Goal: Information Seeking & Learning: Learn about a topic

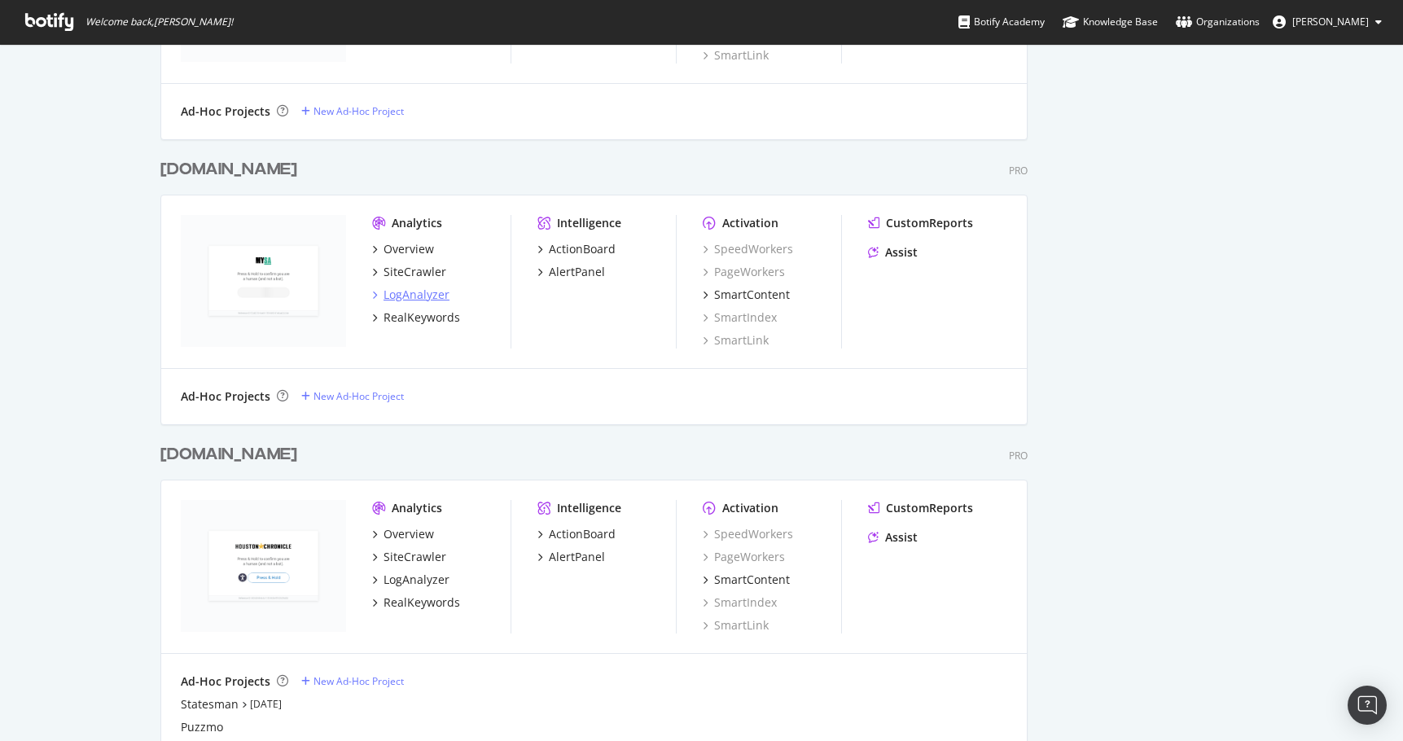
click at [392, 294] on div "LogAnalyzer" at bounding box center [416, 295] width 66 height 16
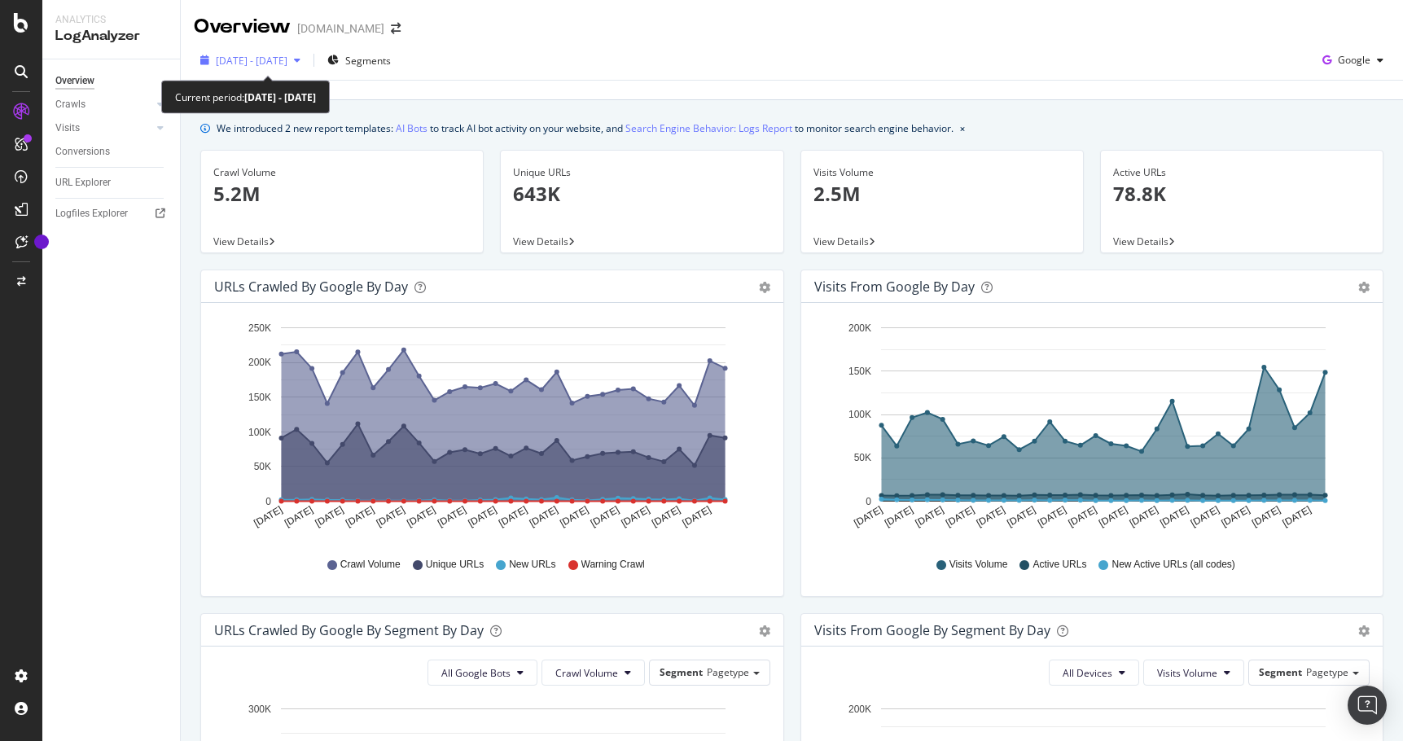
click at [285, 59] on span "[DATE] - [DATE]" at bounding box center [252, 61] width 72 height 14
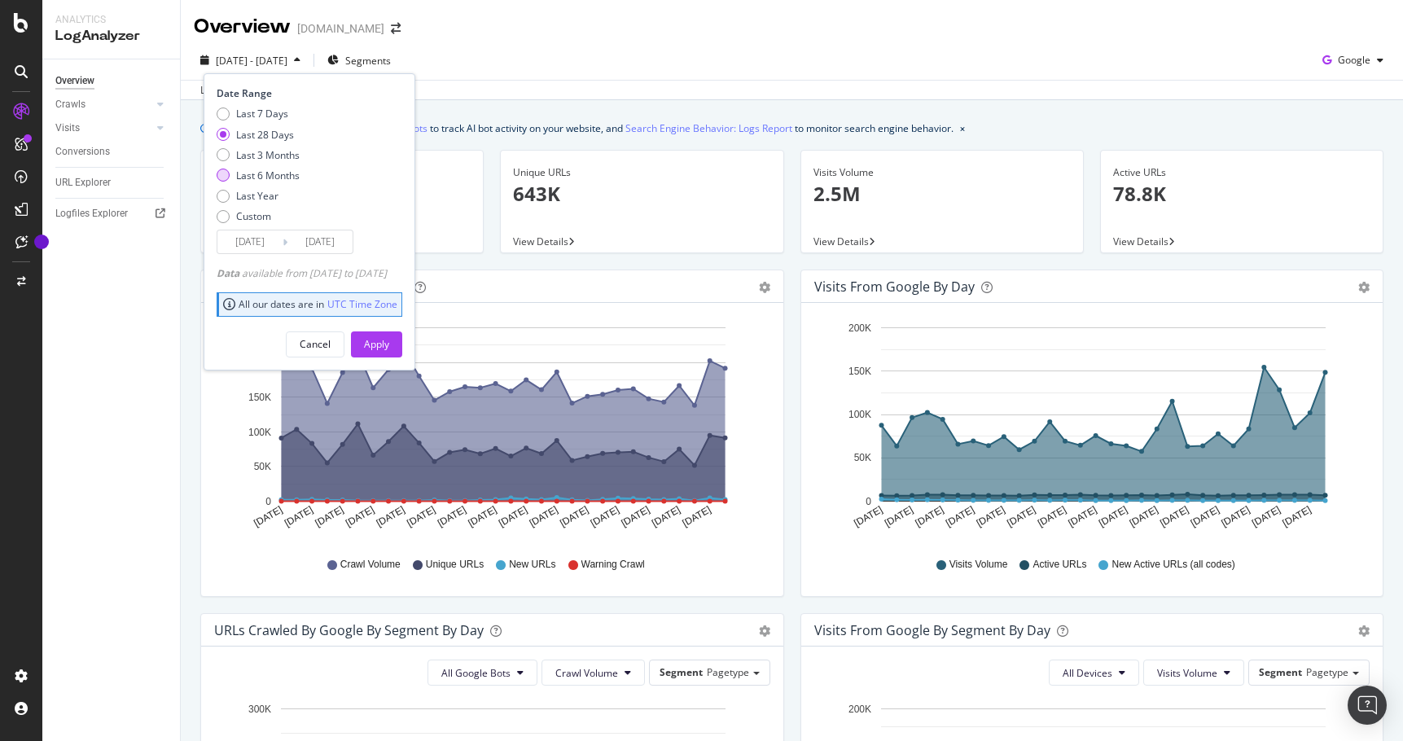
click at [223, 172] on div "Last 6 Months" at bounding box center [223, 175] width 13 height 13
type input "[DATE]"
click at [389, 335] on div "Apply" at bounding box center [376, 344] width 25 height 24
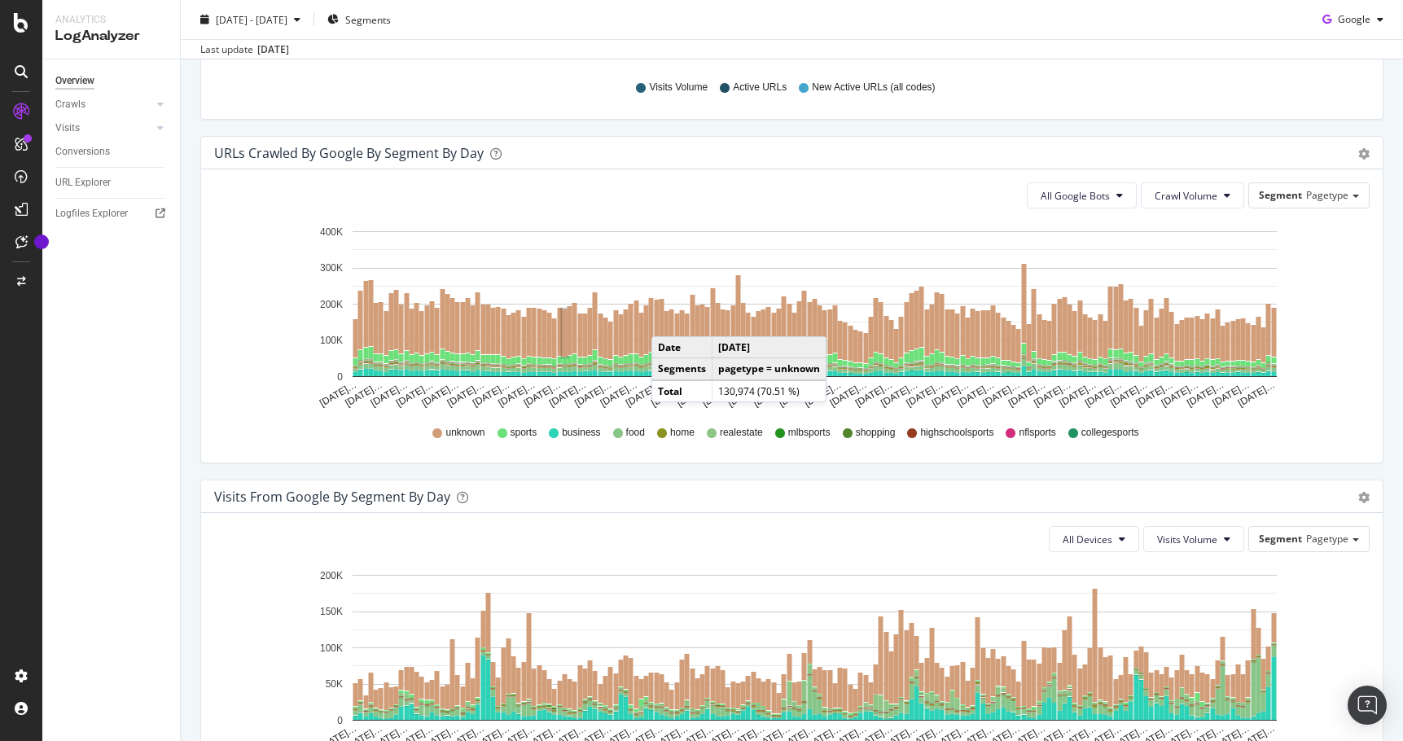
scroll to position [364, 0]
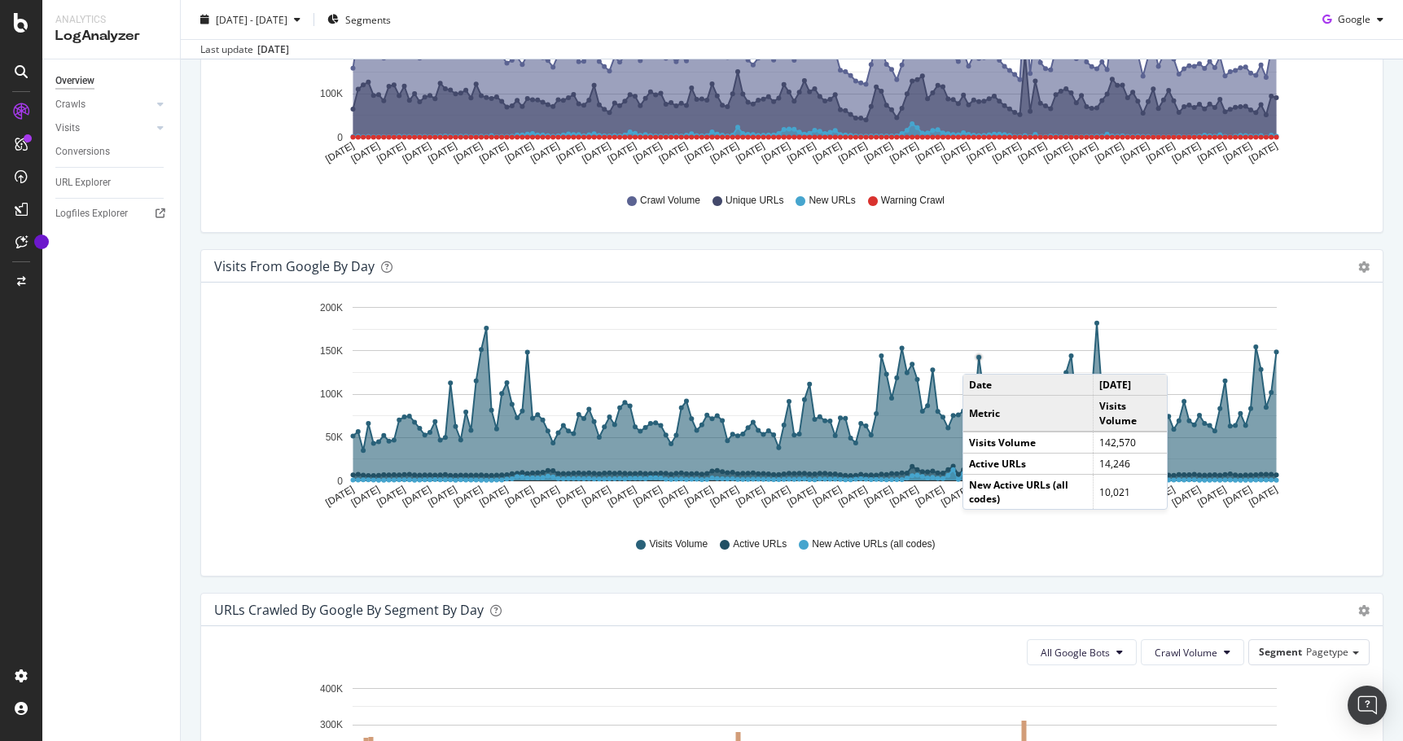
click at [978, 357] on circle "A chart." at bounding box center [978, 357] width 5 height 5
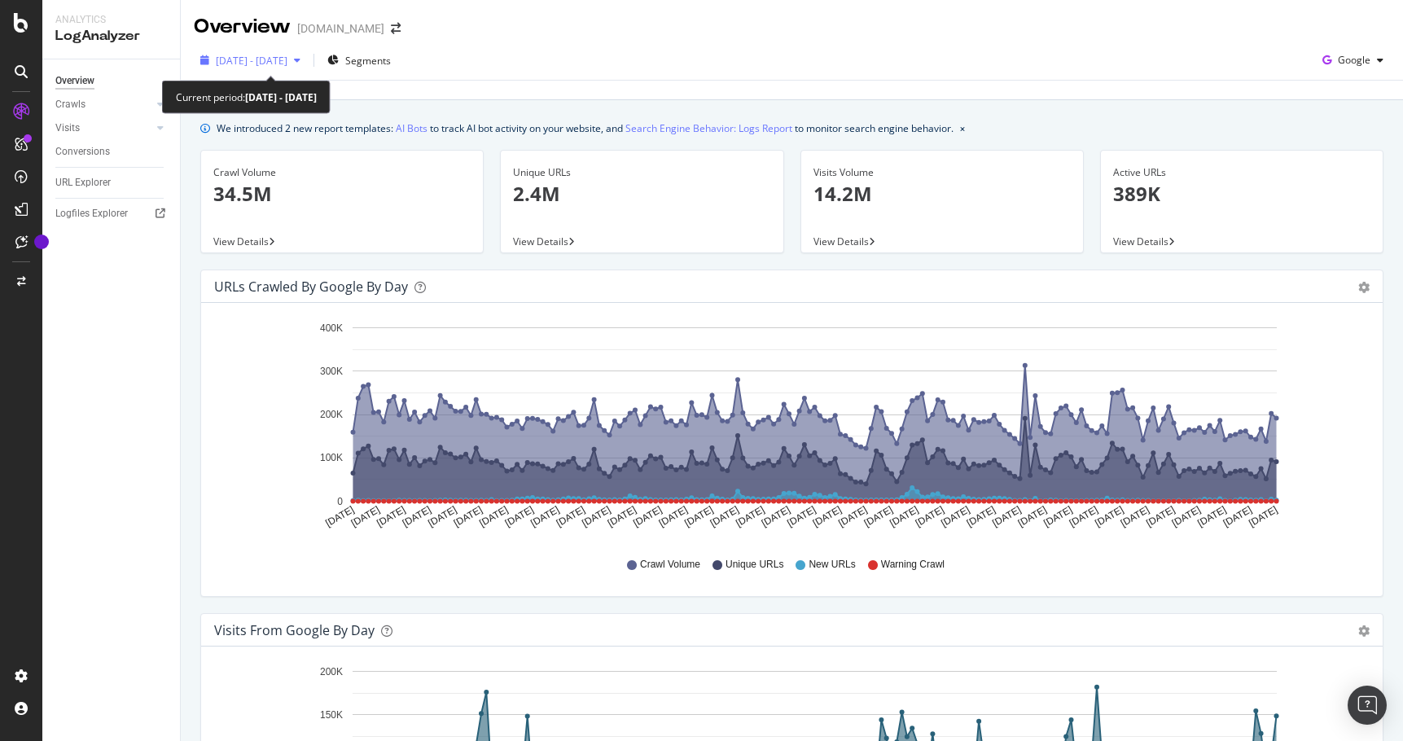
click at [287, 58] on span "[DATE] - [DATE]" at bounding box center [252, 61] width 72 height 14
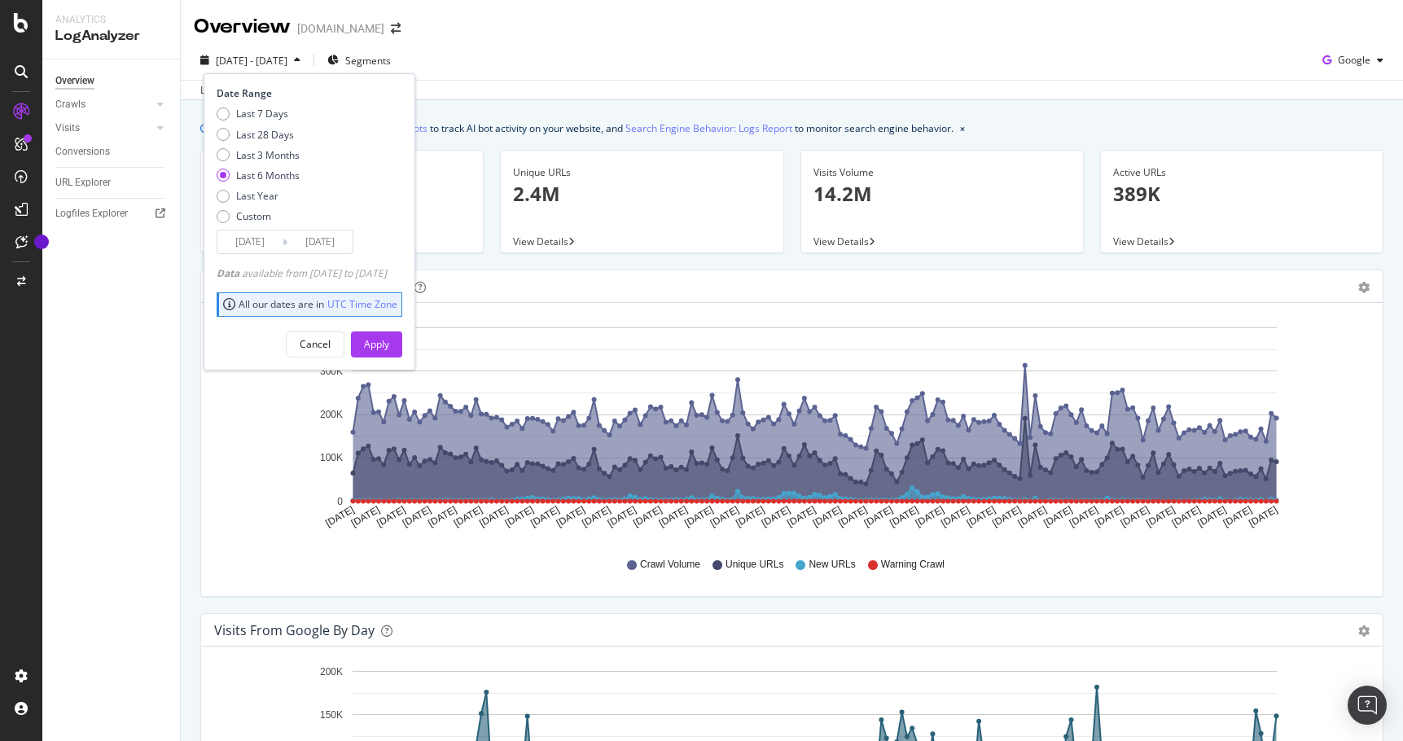
click at [676, 70] on div "[DATE] - [DATE] Segments Date Range Last 7 Days Last 28 Days Last 3 Months Last…" at bounding box center [792, 63] width 1222 height 33
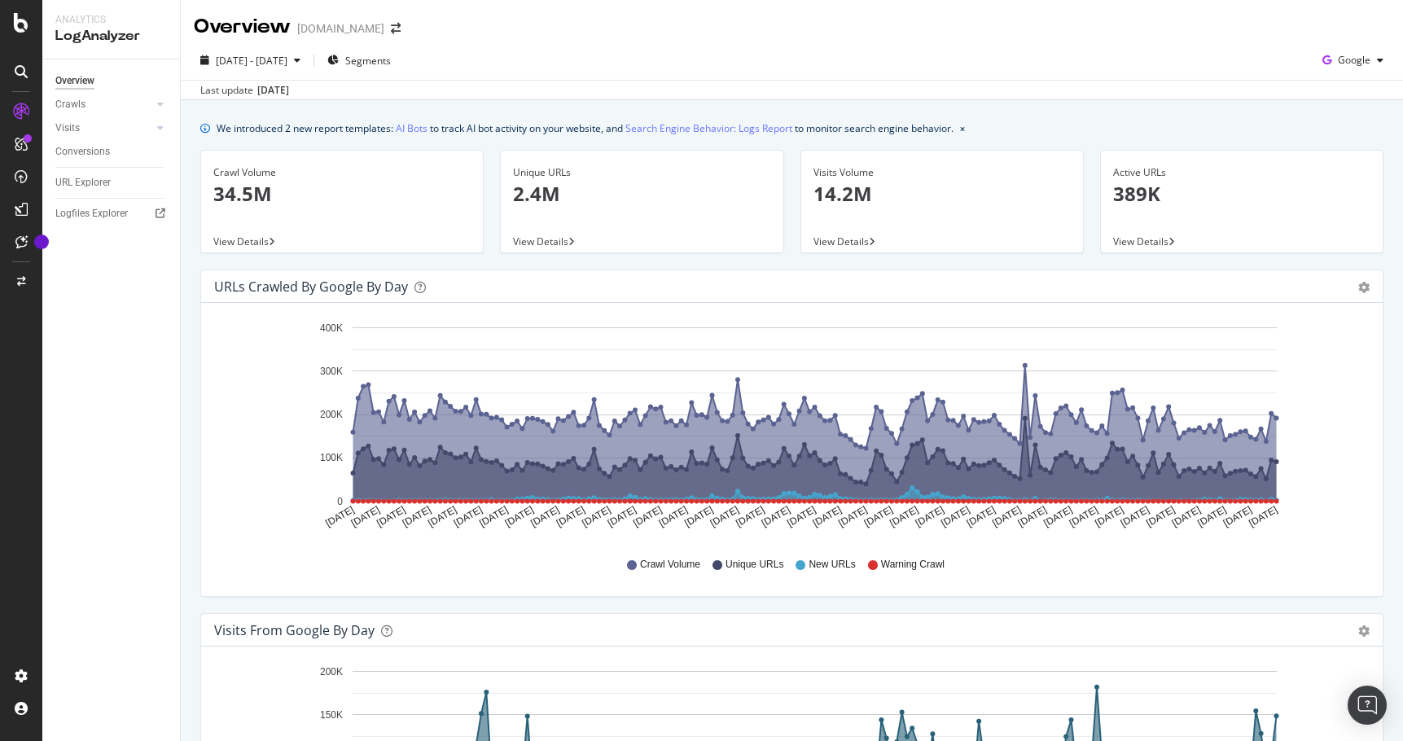
click at [256, 244] on span "View Details" at bounding box center [240, 241] width 55 height 14
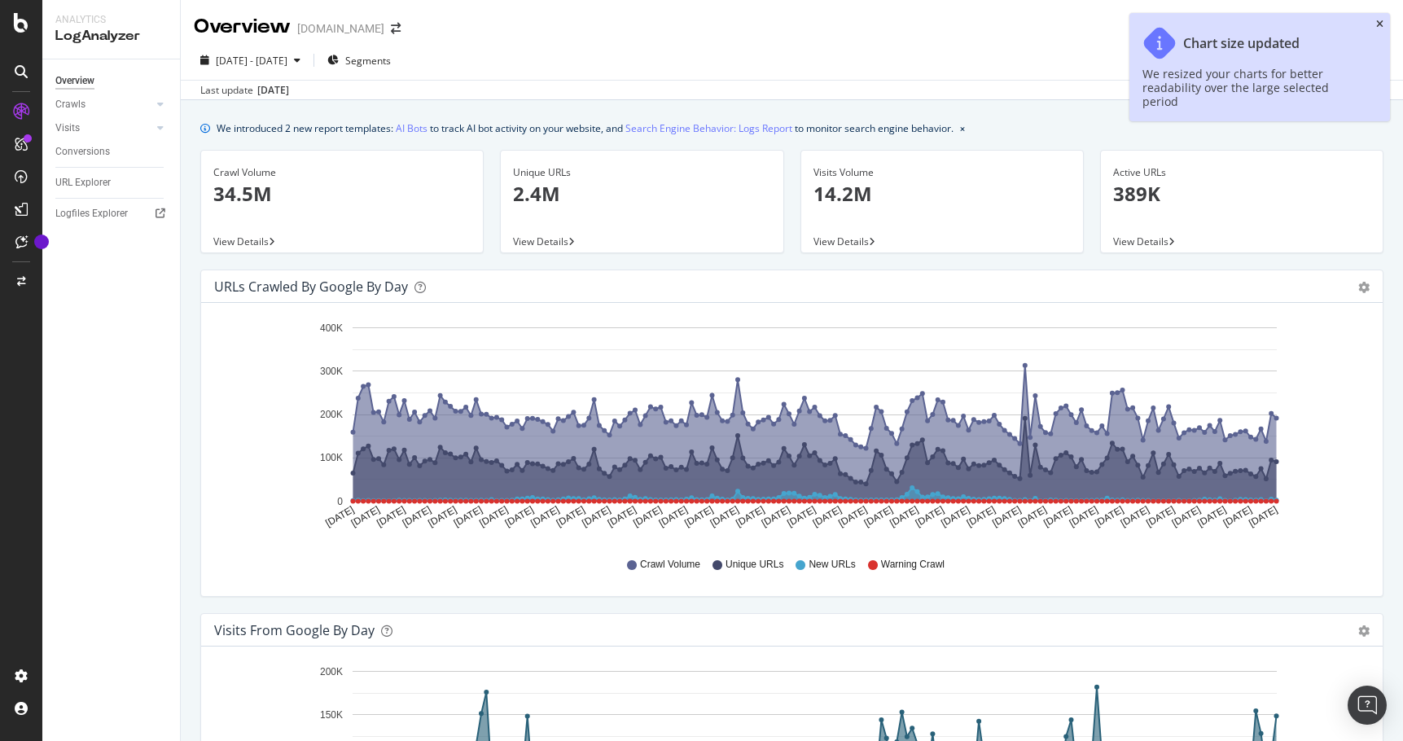
click at [1376, 23] on icon "close toast" at bounding box center [1379, 25] width 7 height 10
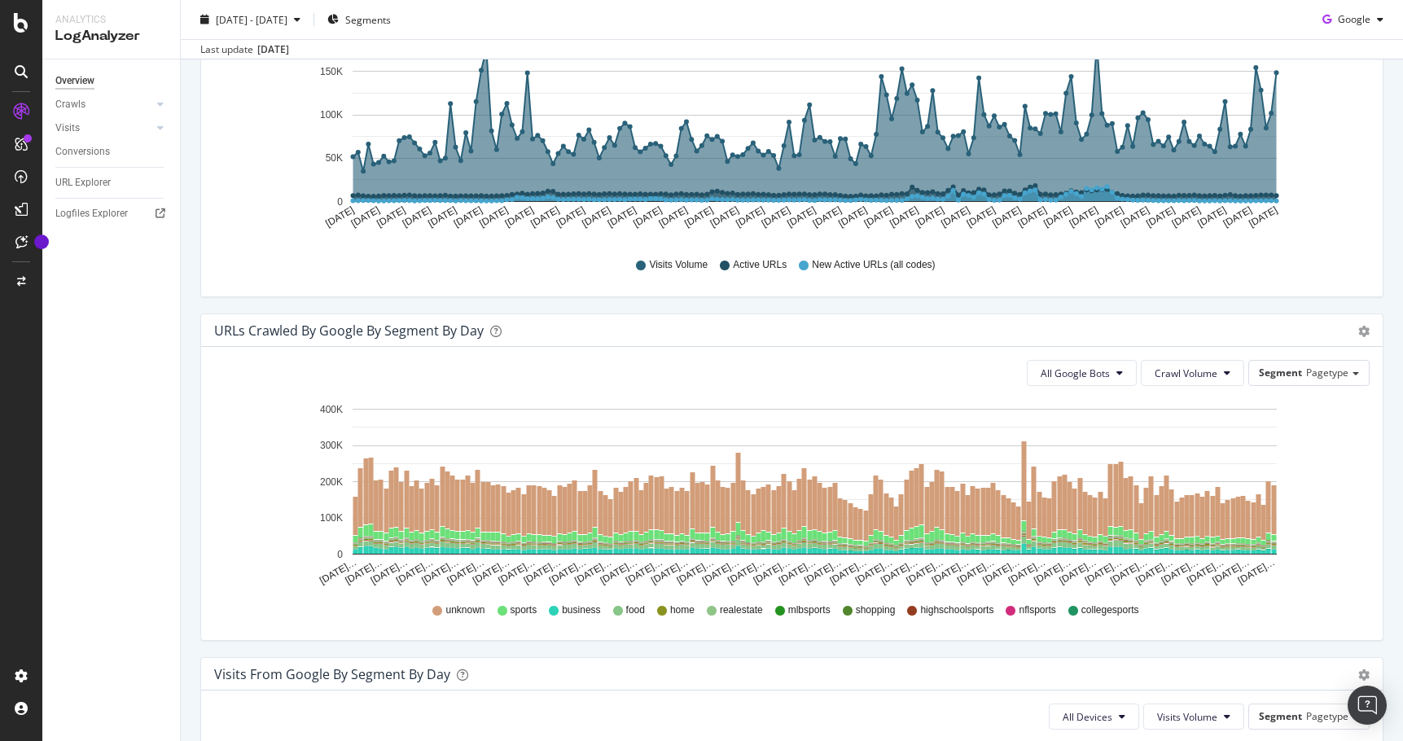
scroll to position [698, 0]
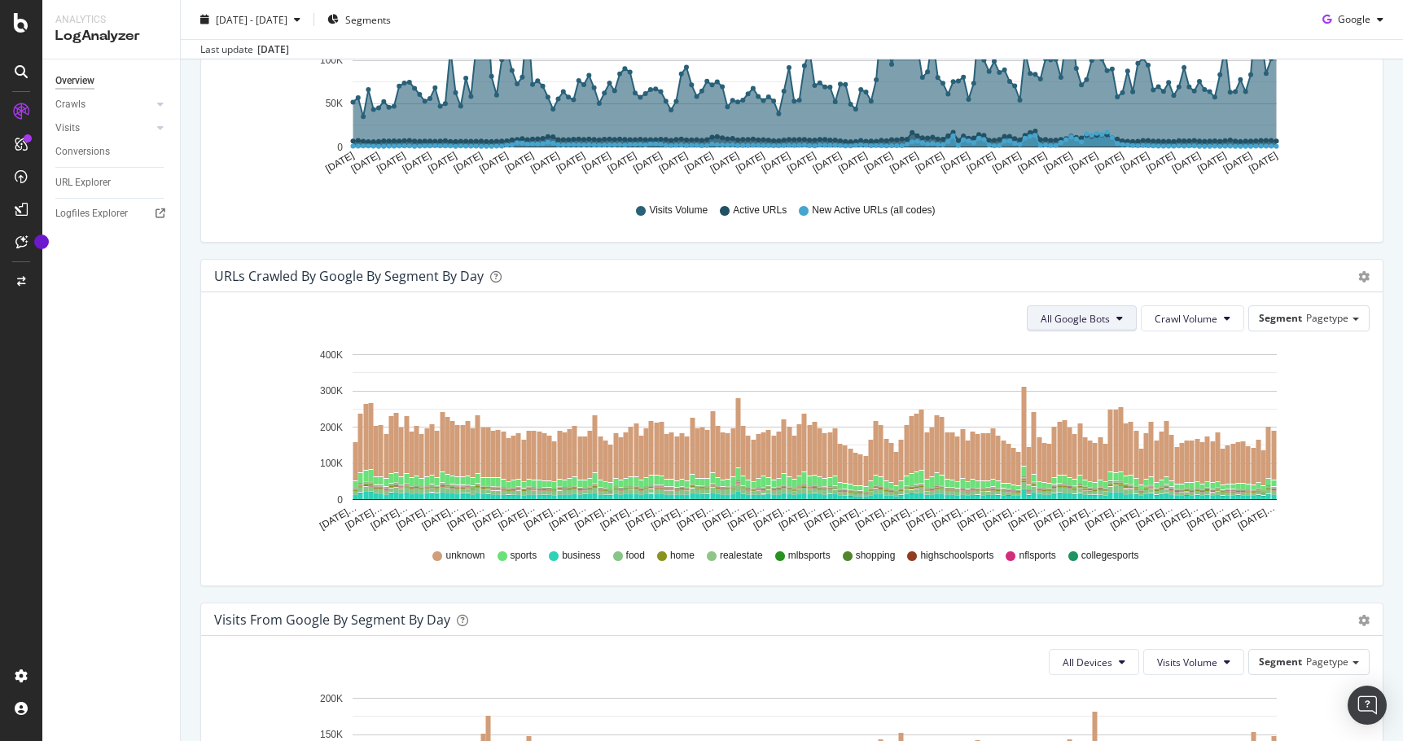
click at [1097, 317] on span "All Google Bots" at bounding box center [1074, 319] width 69 height 14
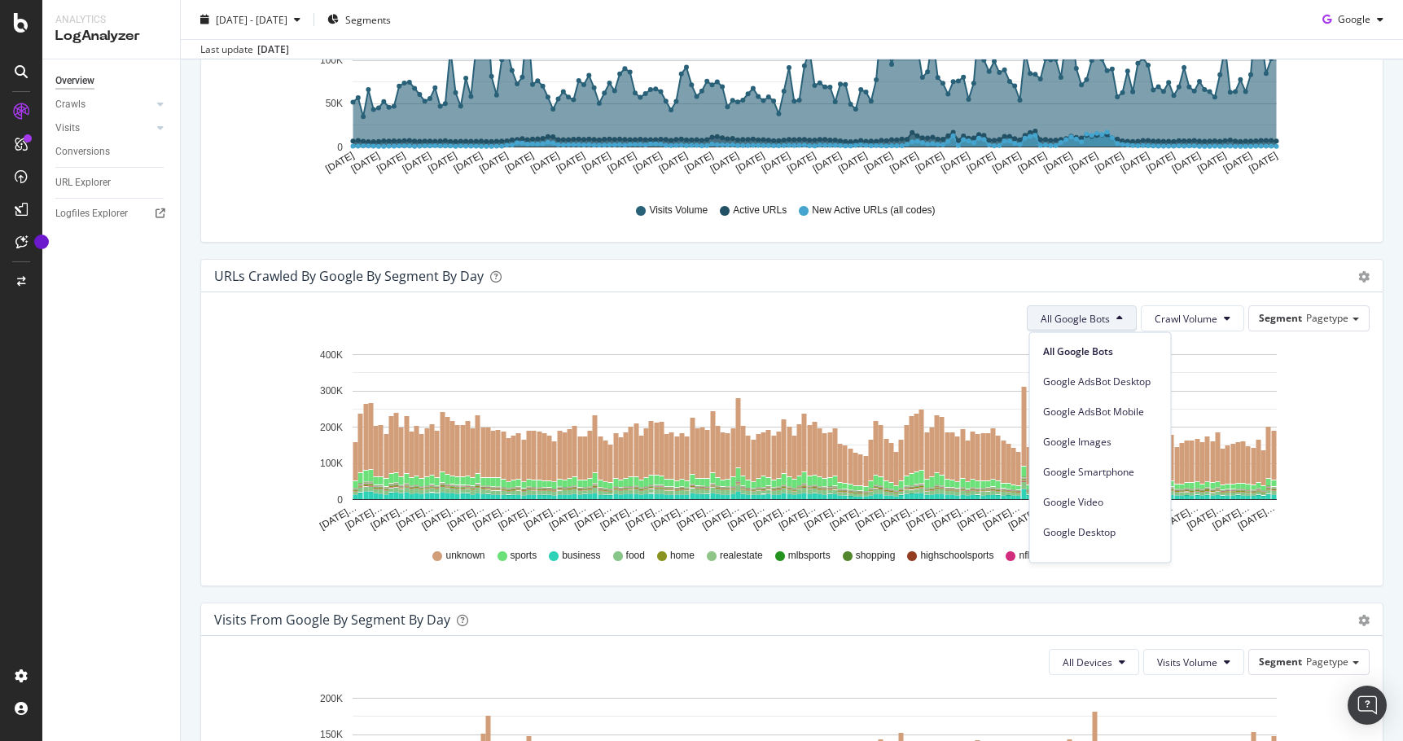
click at [1097, 318] on span "All Google Bots" at bounding box center [1074, 319] width 69 height 14
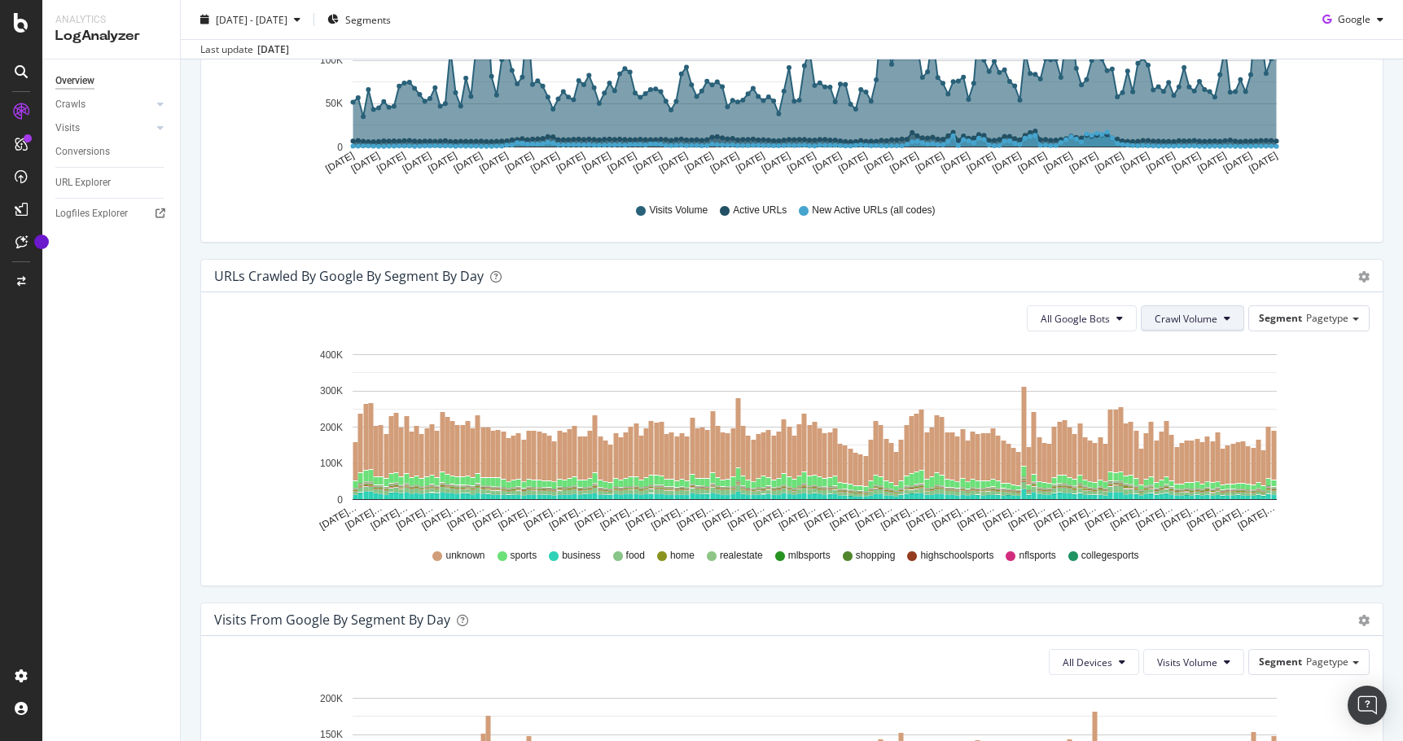
click at [1175, 317] on span "Crawl Volume" at bounding box center [1185, 319] width 63 height 14
click at [1179, 377] on span "Unique URLs" at bounding box center [1188, 381] width 64 height 15
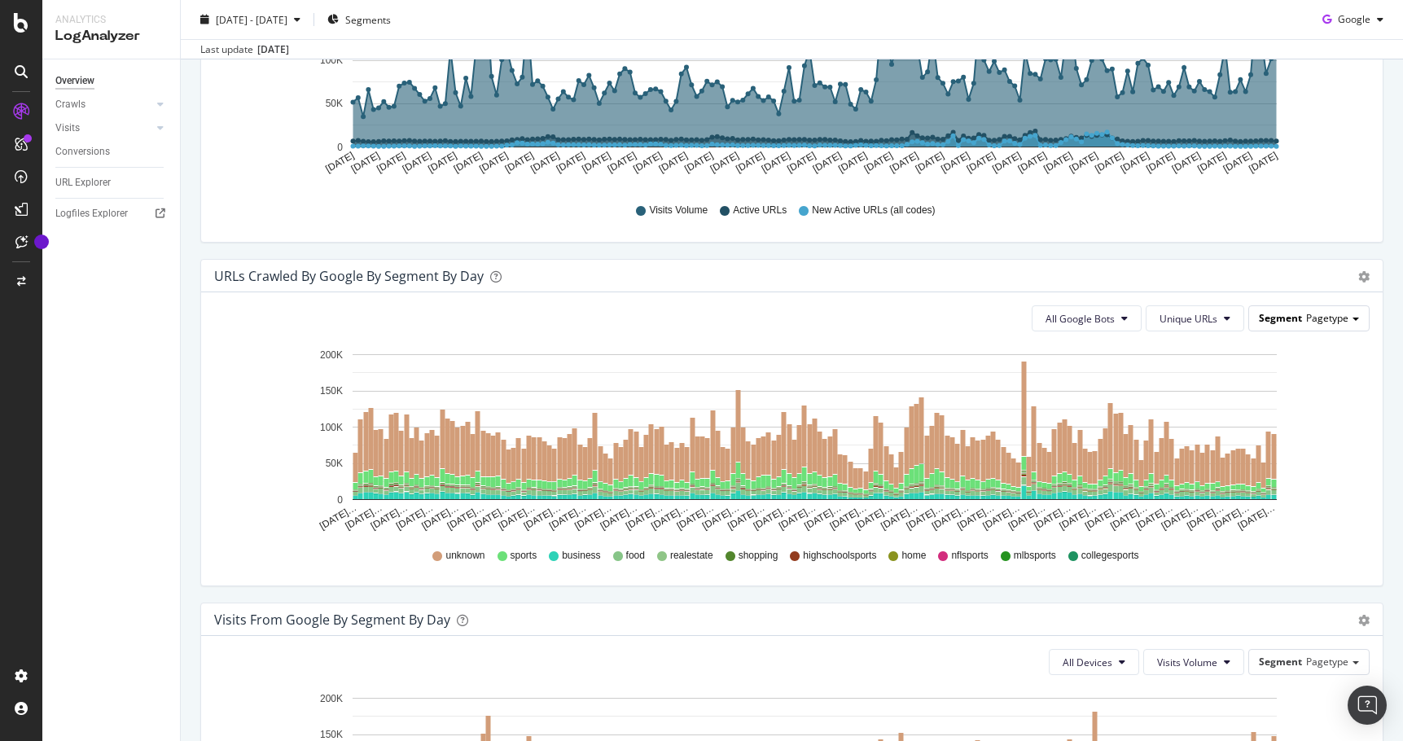
click at [1320, 318] on span "Pagetype" at bounding box center [1327, 318] width 42 height 14
click at [1265, 361] on div "Dashboard" at bounding box center [1296, 364] width 130 height 22
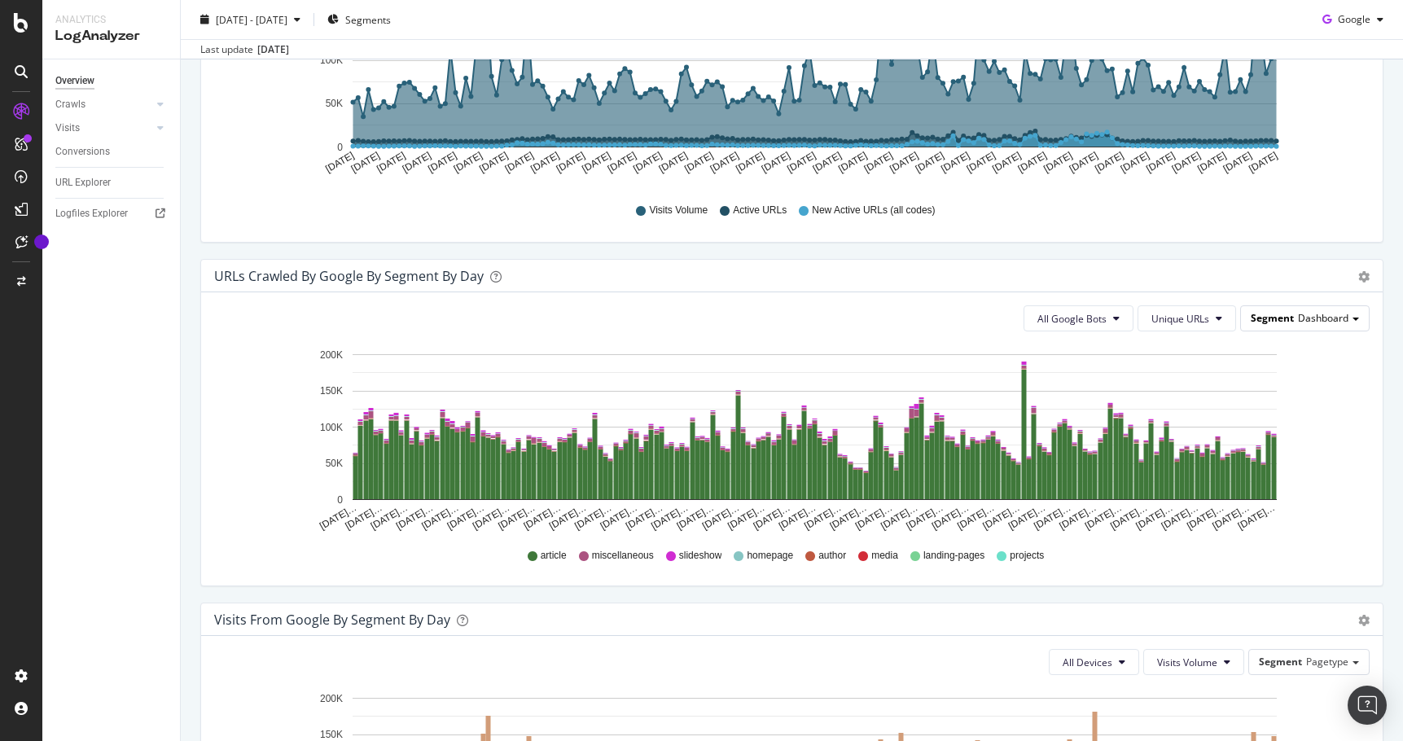
click at [1303, 318] on span "Dashboard" at bounding box center [1323, 318] width 50 height 14
click at [1276, 430] on div "Advanced selector >" at bounding box center [1296, 430] width 130 height 23
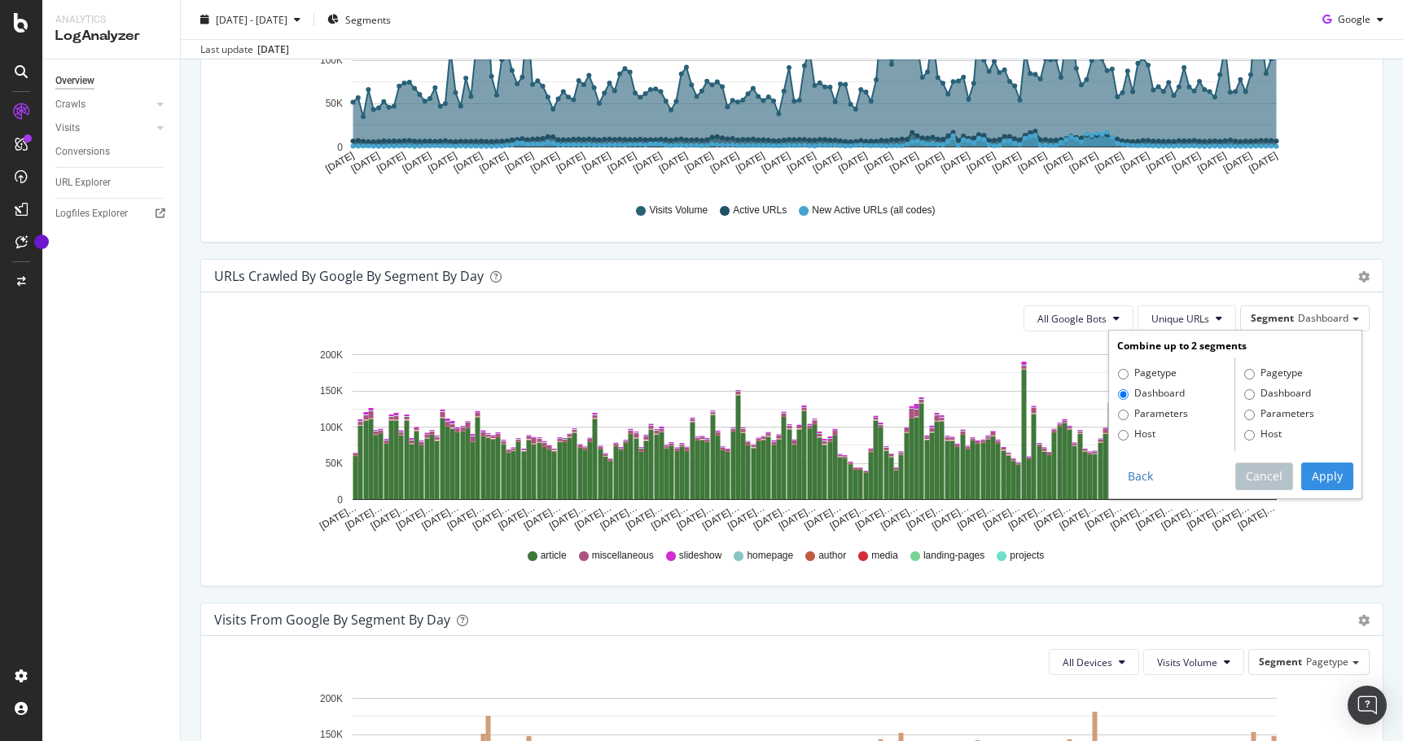
click at [1150, 370] on label "Pagetype" at bounding box center [1147, 374] width 59 height 16
click at [1128, 370] on input "Pagetype" at bounding box center [1123, 374] width 11 height 11
radio input "true"
radio input "false"
click at [1140, 472] on button "Back" at bounding box center [1140, 476] width 46 height 28
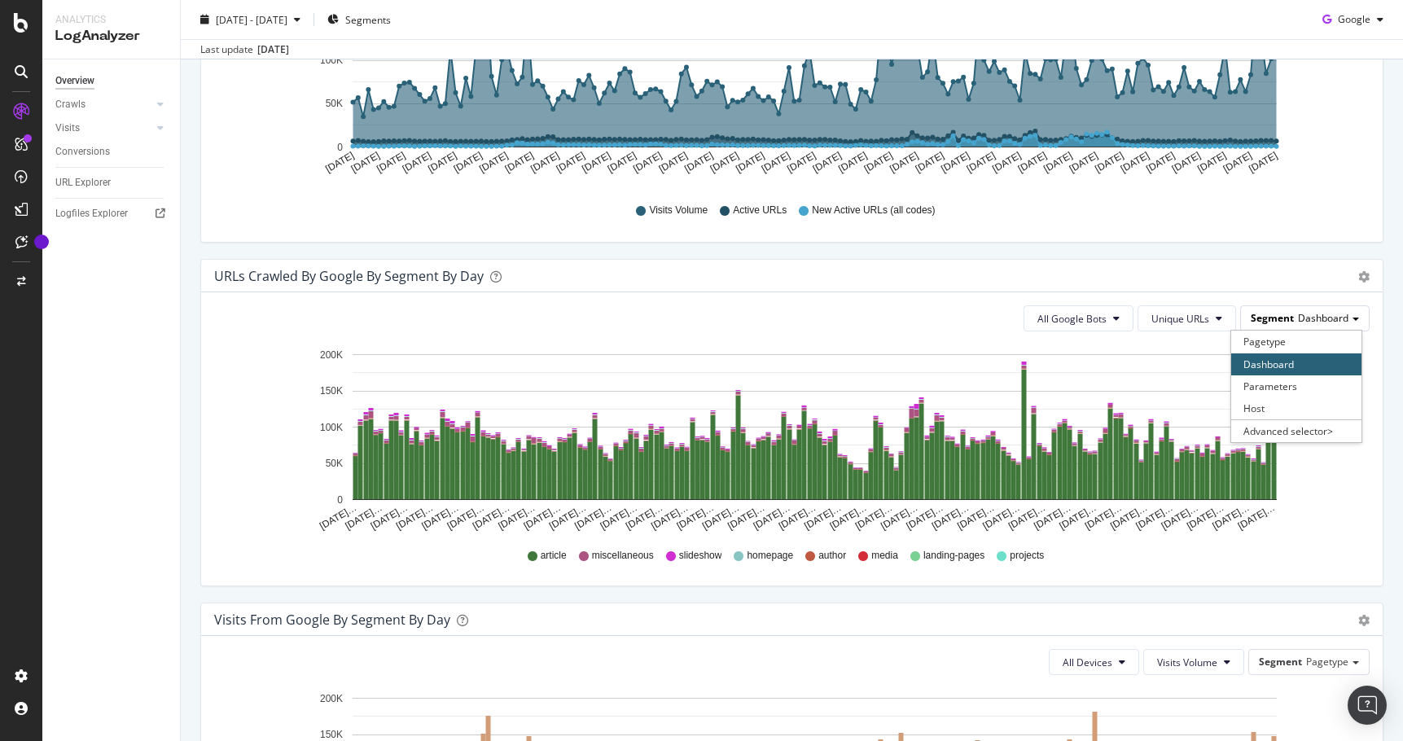
click at [1321, 314] on span "Dashboard" at bounding box center [1323, 318] width 50 height 14
click at [1281, 339] on div "Pagetype" at bounding box center [1296, 342] width 130 height 22
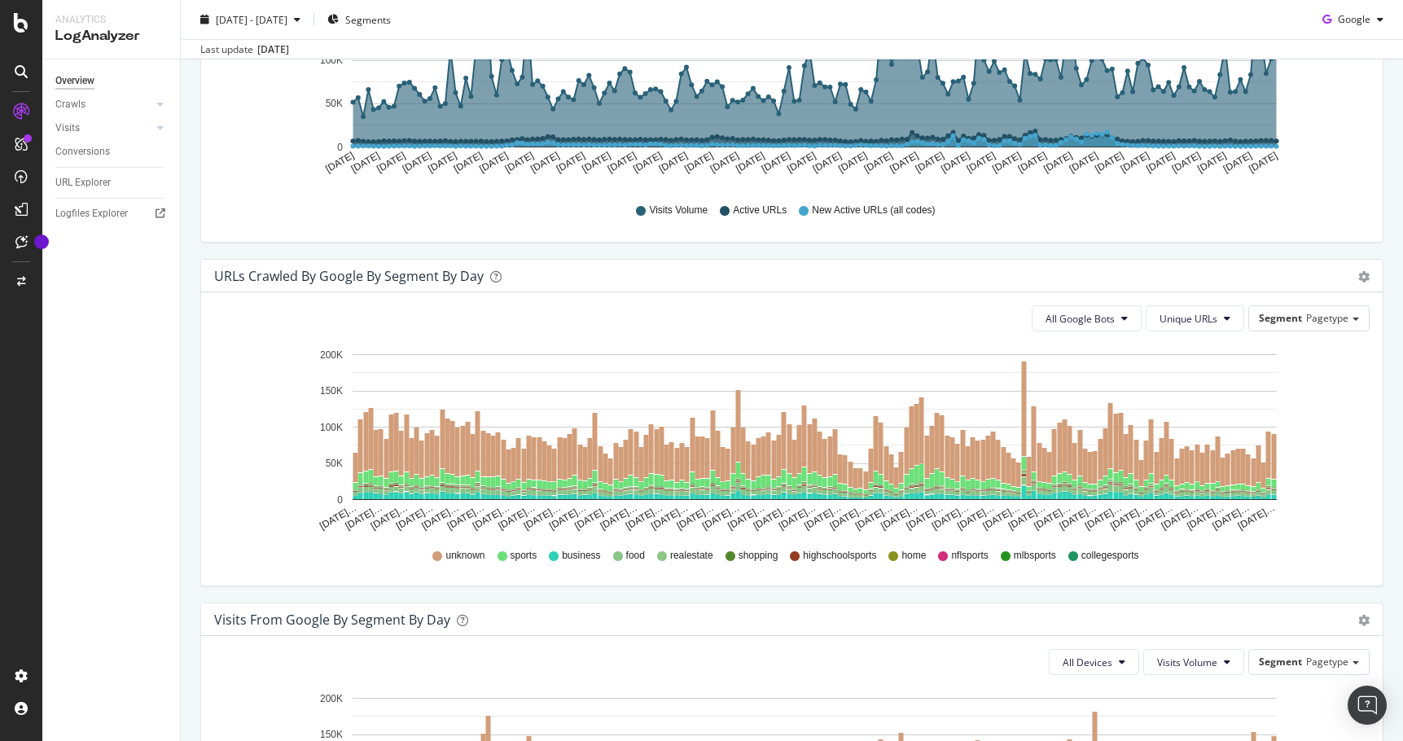
click at [1355, 272] on div "Timeline (by Value) Table" at bounding box center [1356, 276] width 28 height 16
click at [1279, 336] on span "Table" at bounding box center [1316, 338] width 130 height 22
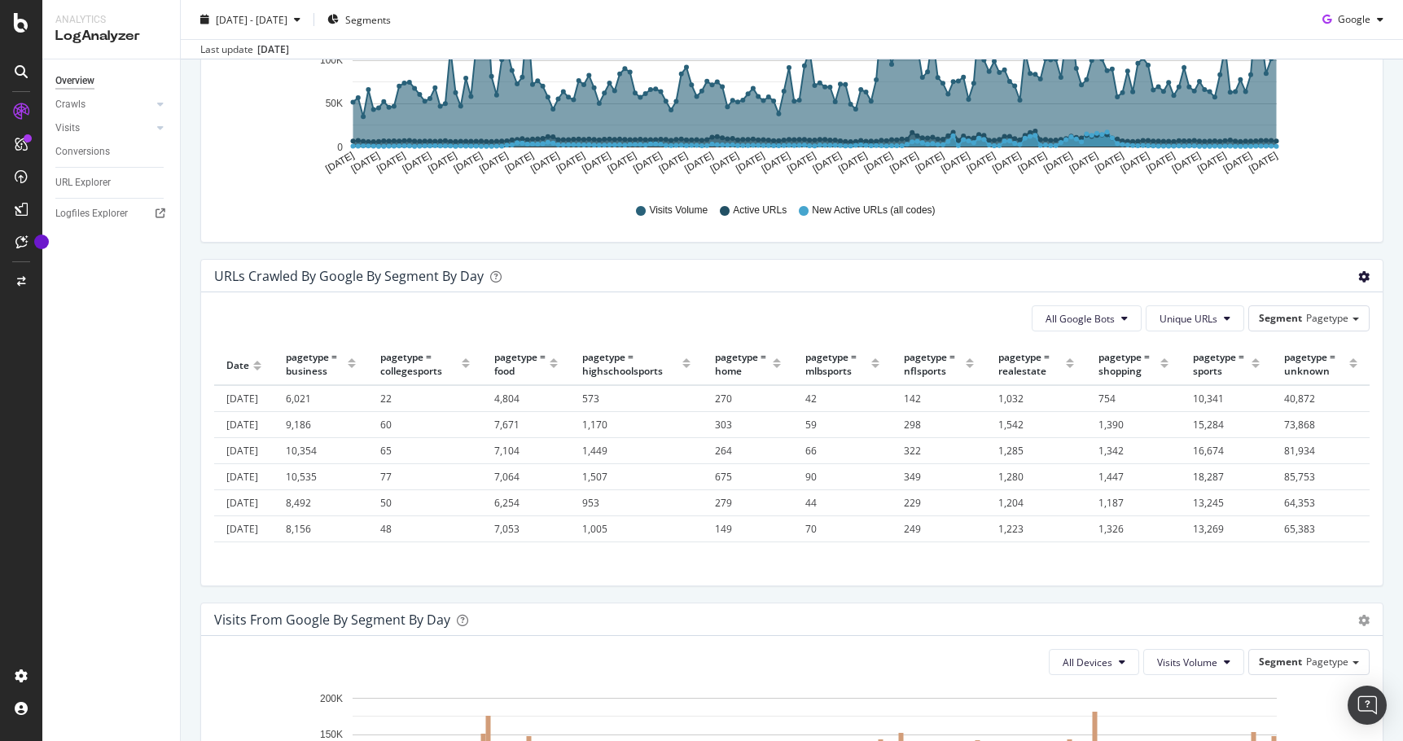
click at [1333, 234] on div "Hold CMD (⌘) while clicking to filter the report. [DATE] [DATE] [DATE] [DATE] […" at bounding box center [791, 95] width 1181 height 293
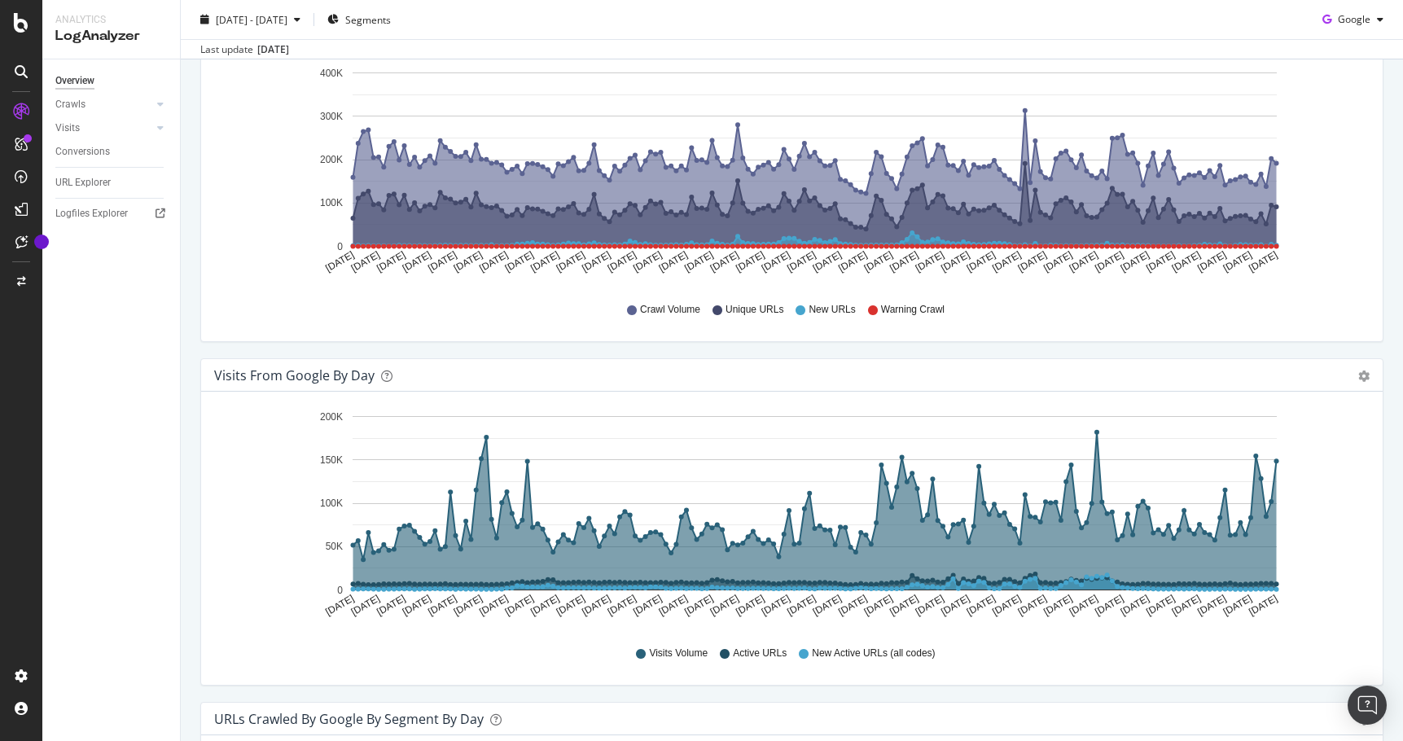
scroll to position [547, 0]
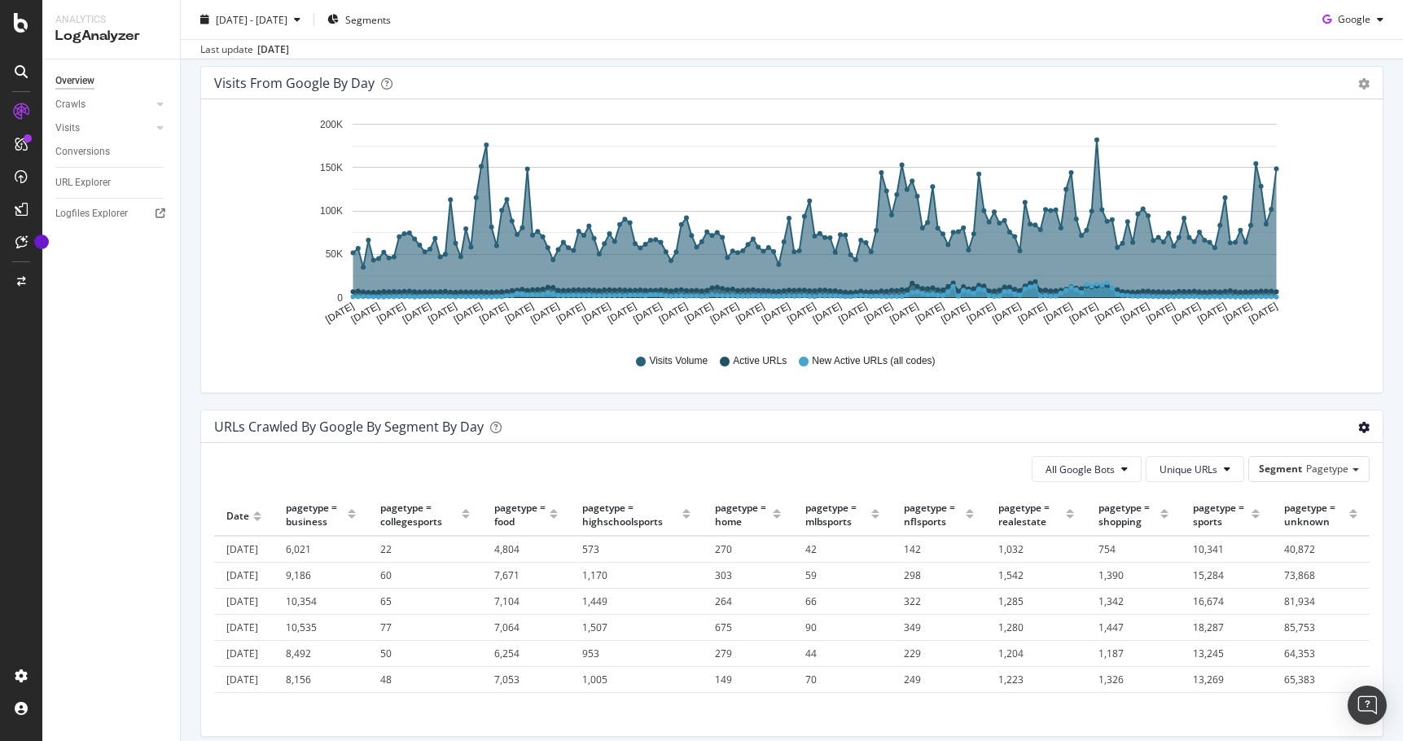
click at [1360, 426] on icon "gear" at bounding box center [1363, 427] width 11 height 11
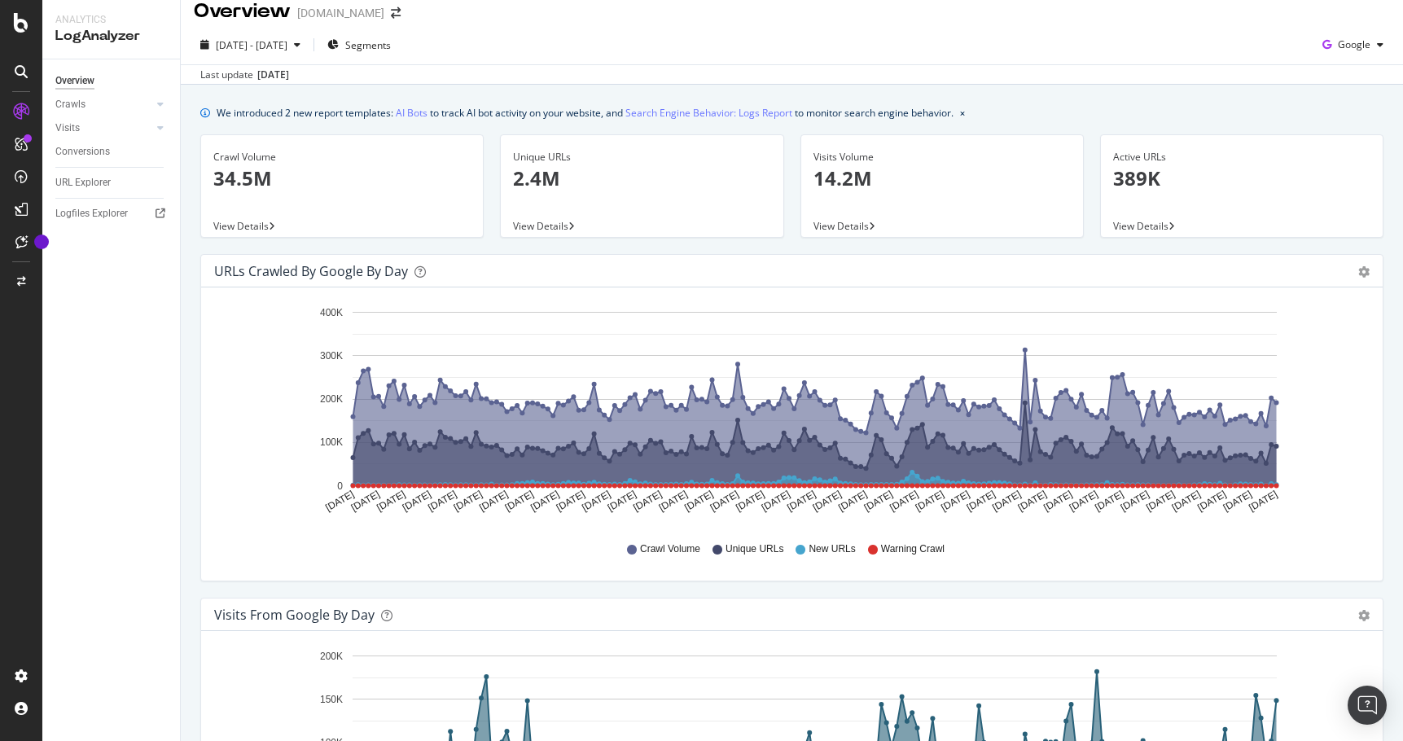
scroll to position [0, 0]
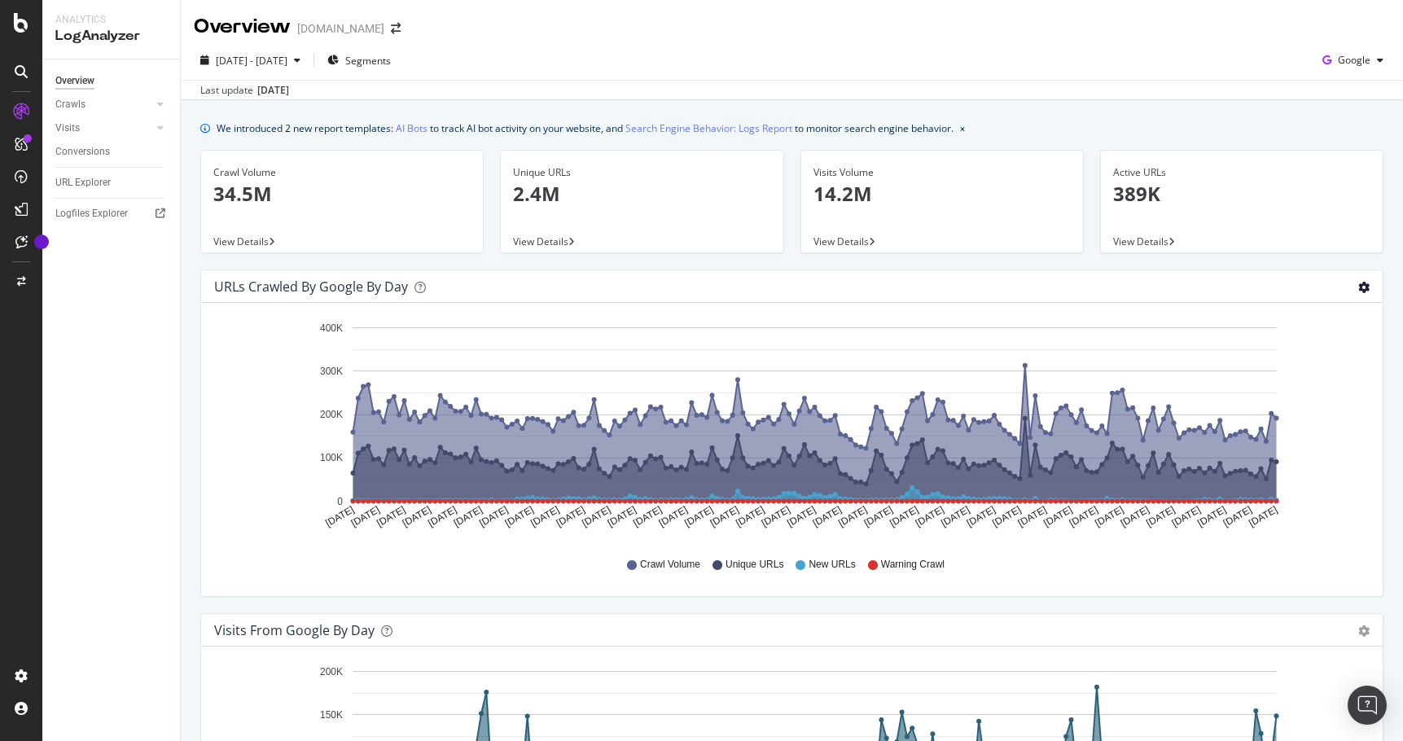
click at [1361, 284] on icon "gear" at bounding box center [1363, 287] width 11 height 11
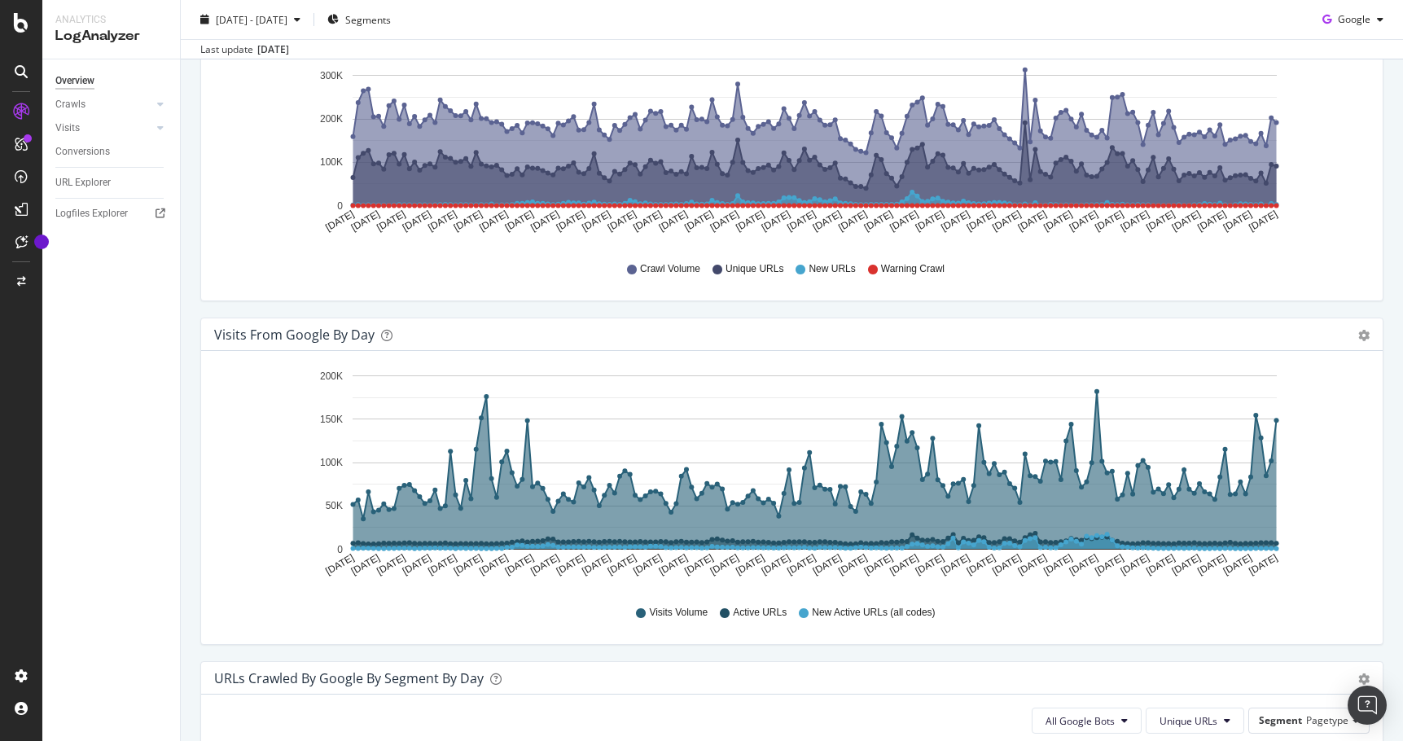
scroll to position [726, 0]
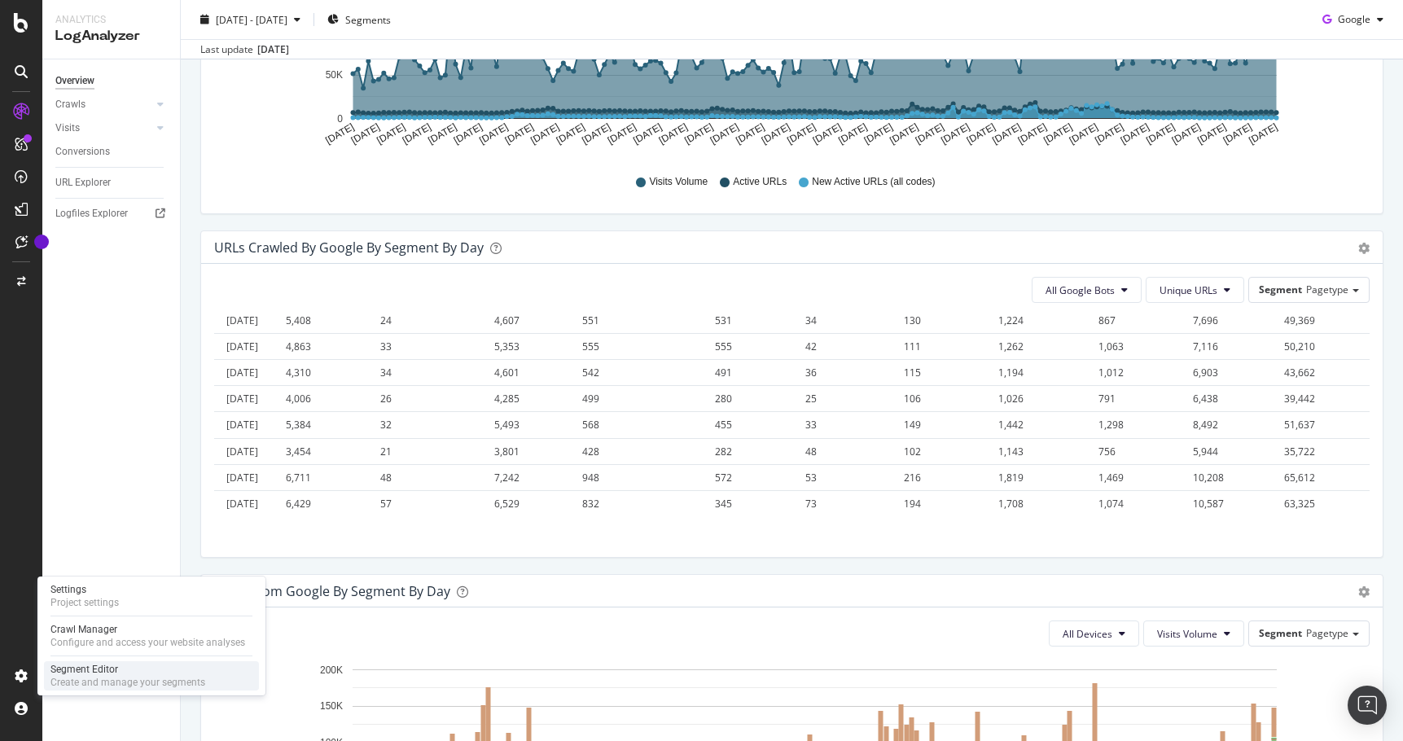
click at [103, 672] on div "Segment Editor" at bounding box center [127, 669] width 155 height 13
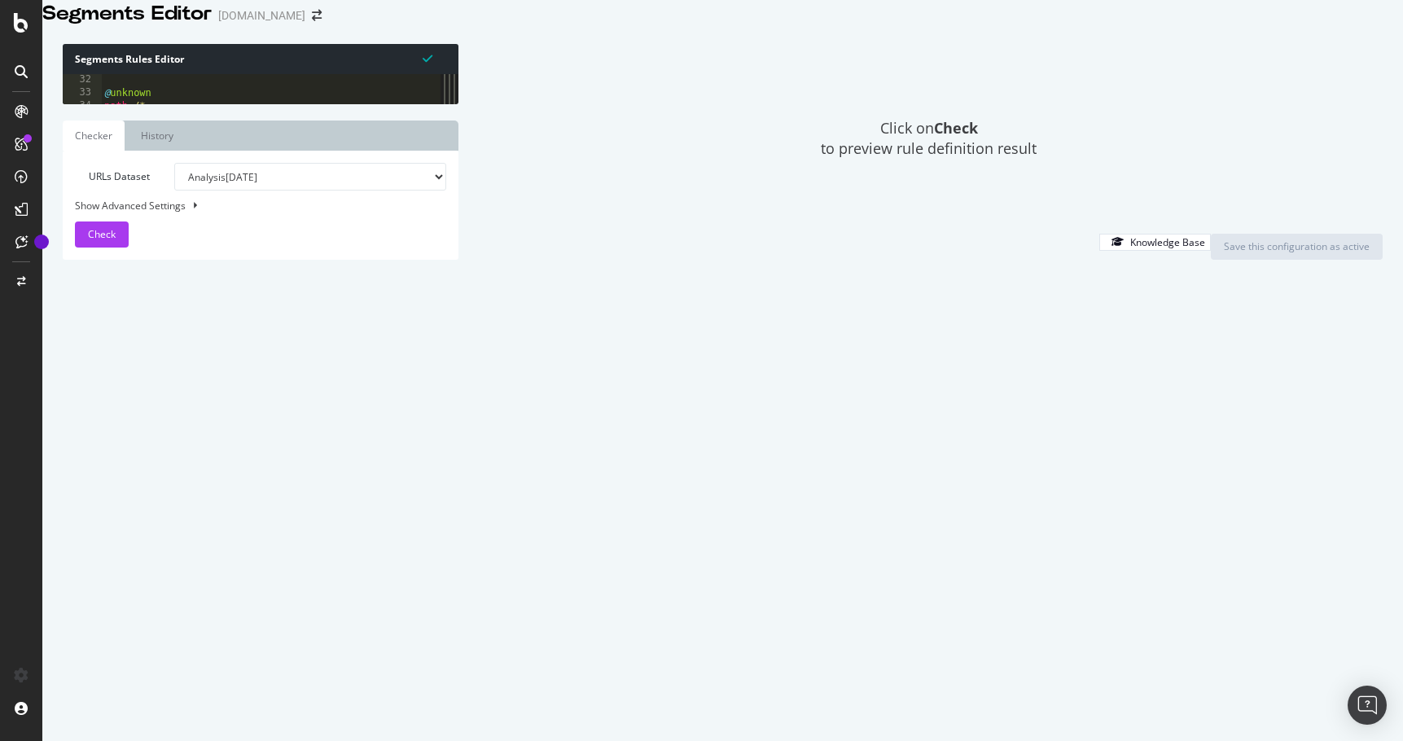
scroll to position [239, 0]
